Goal: Navigation & Orientation: Understand site structure

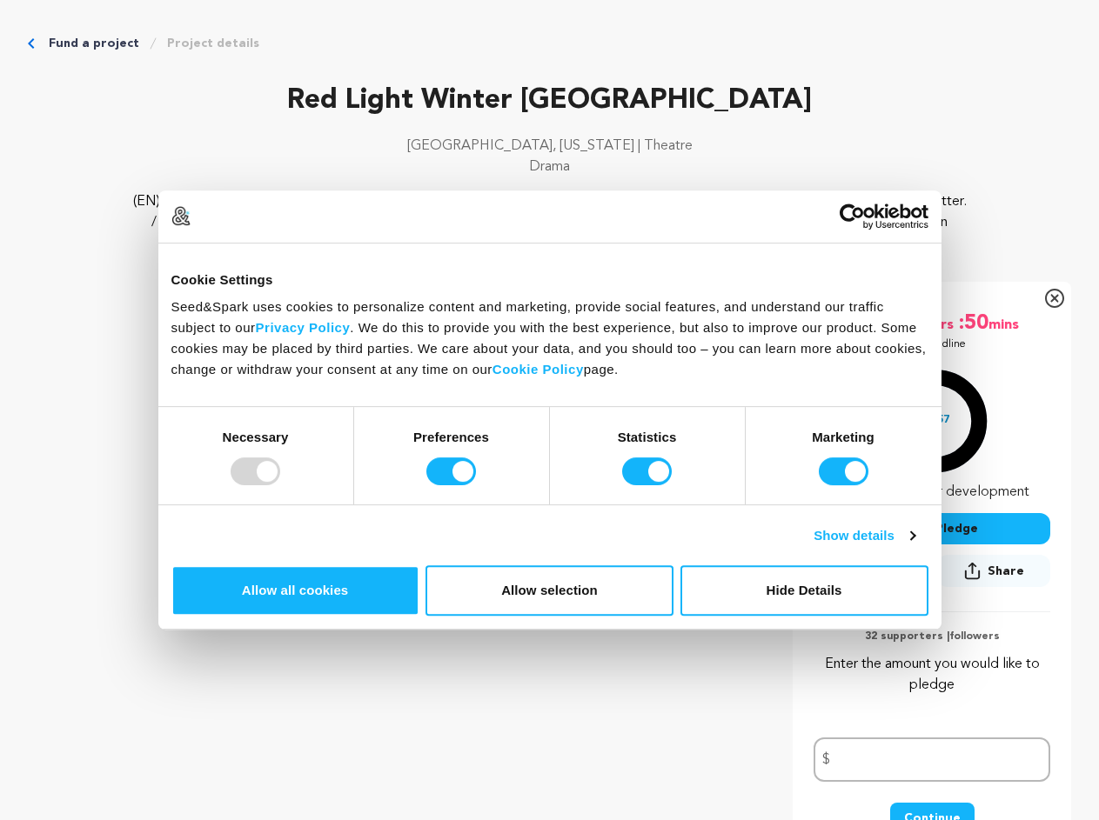
click at [280, 485] on div at bounding box center [256, 472] width 50 height 28
click at [476, 485] on input "Preferences" at bounding box center [451, 472] width 50 height 28
checkbox input "false"
click at [649, 485] on input "Statistics" at bounding box center [647, 472] width 50 height 28
checkbox input "false"
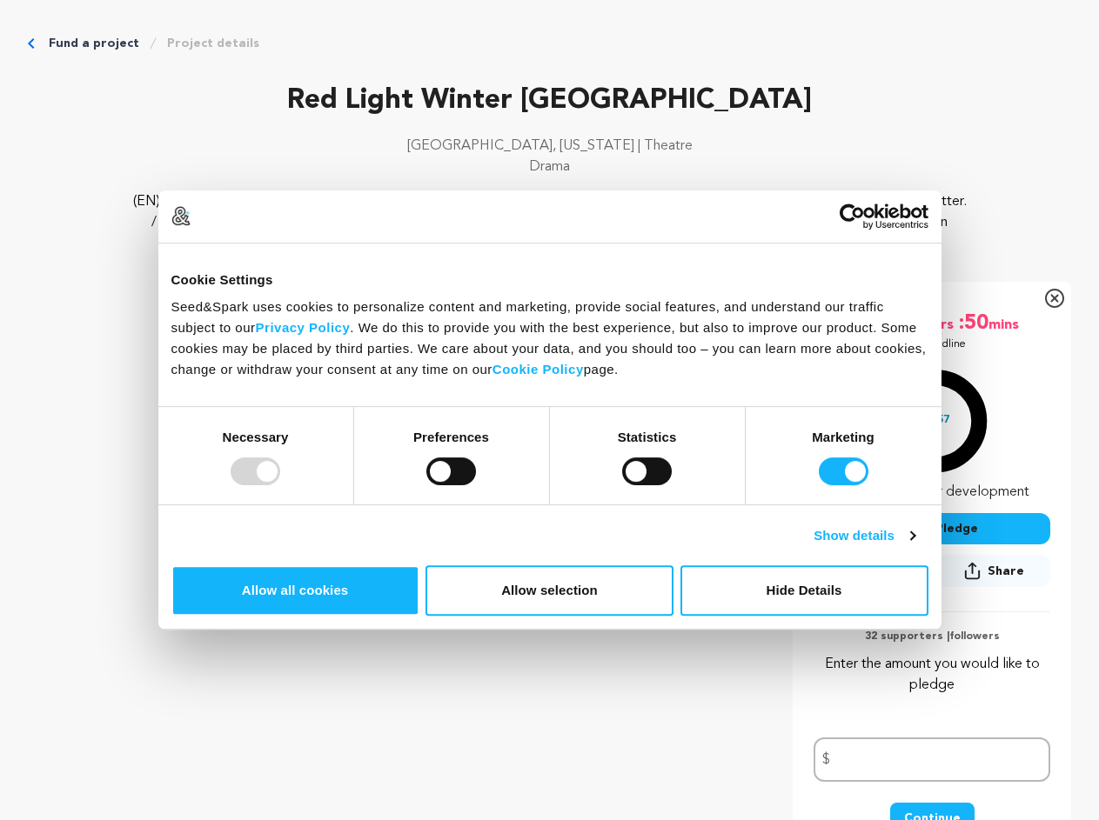
click at [819, 485] on input "Marketing" at bounding box center [844, 472] width 50 height 28
checkbox input "false"
click at [914, 546] on link "Show details" at bounding box center [864, 536] width 101 height 21
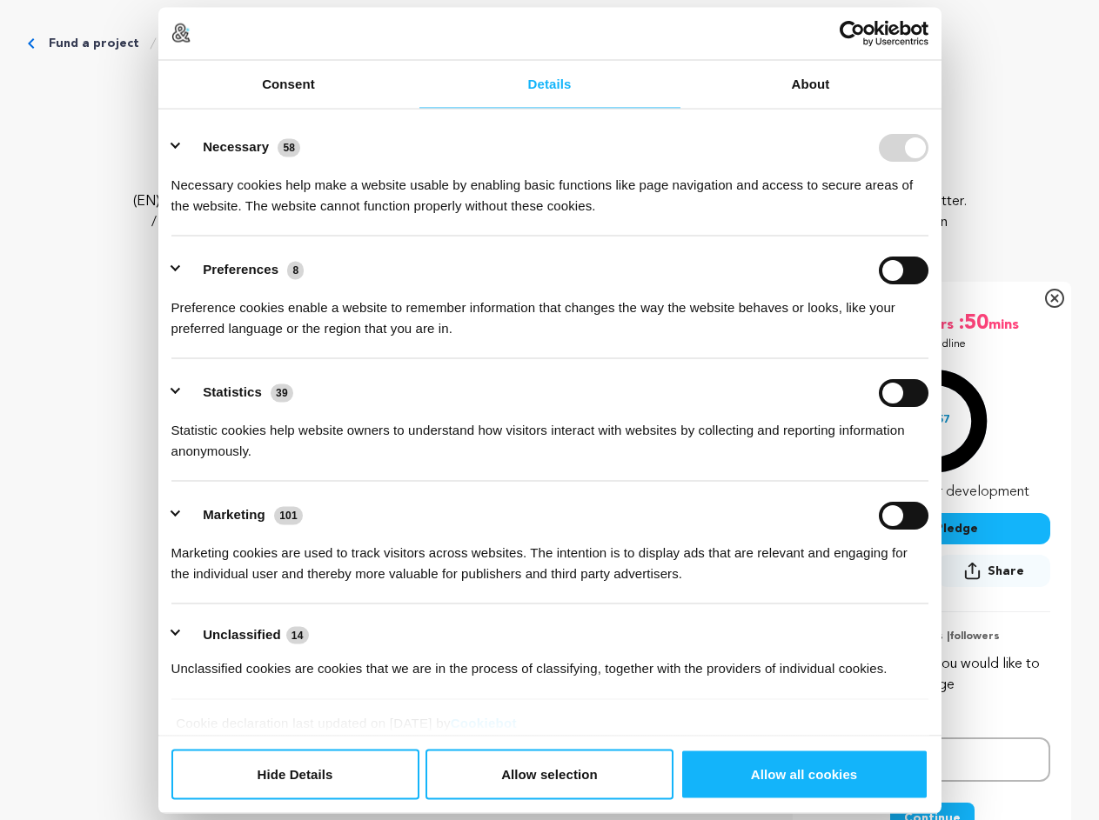
click at [941, 607] on div "Details Necessary 58 Necessary cookies help make a website usable by enabling b…" at bounding box center [549, 422] width 783 height 627
click at [928, 216] on div "Necessary cookies help make a website usable by enabling basic functions like p…" at bounding box center [549, 188] width 757 height 55
click at [160, 50] on icon "Breadcrumb" at bounding box center [153, 44] width 14 height 14
